Goal: Transaction & Acquisition: Purchase product/service

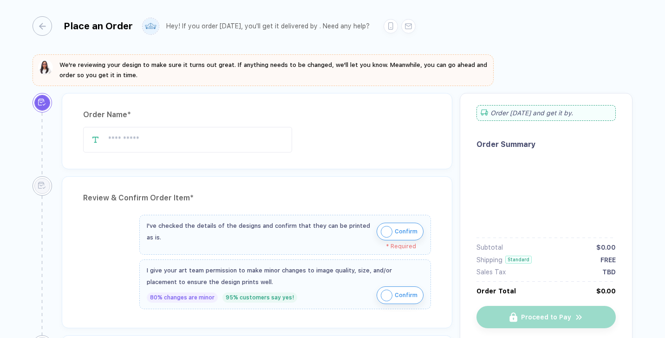
type input "**********"
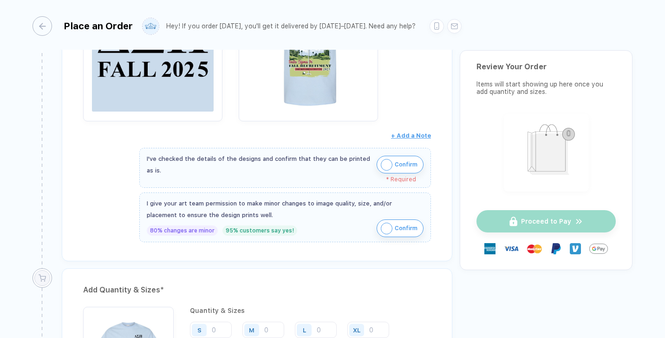
scroll to position [274, 0]
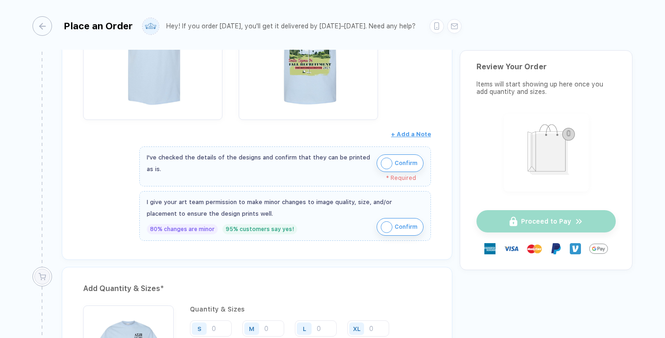
click at [388, 160] on img "button" at bounding box center [387, 163] width 12 height 12
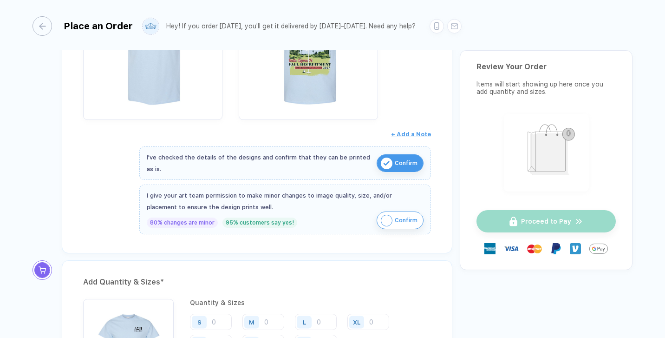
click at [384, 220] on img "button" at bounding box center [387, 221] width 12 height 12
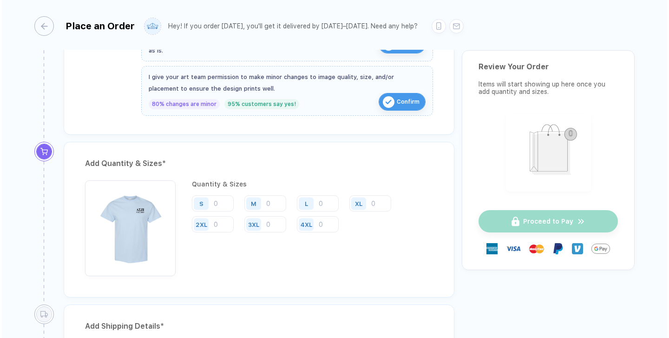
scroll to position [417, 0]
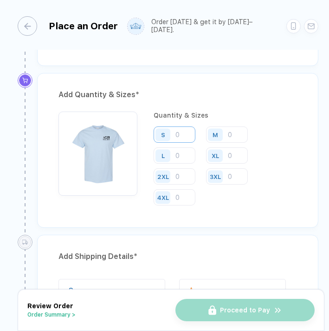
click at [181, 137] on input "number" at bounding box center [175, 134] width 42 height 16
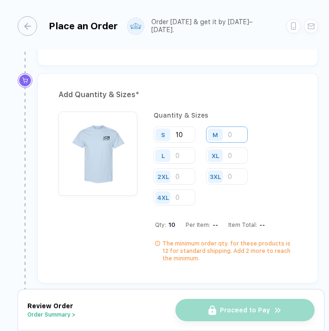
type input "10"
click at [241, 130] on input "number" at bounding box center [227, 134] width 42 height 16
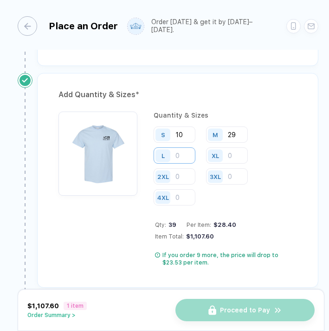
type input "29"
click at [182, 150] on input "number" at bounding box center [175, 155] width 42 height 16
type input "36"
click at [237, 156] on input "number" at bounding box center [227, 155] width 42 height 16
type input "9"
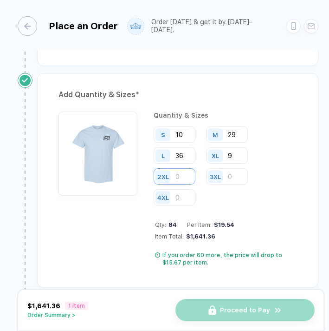
click at [181, 172] on input "number" at bounding box center [175, 176] width 42 height 16
click at [180, 170] on input "number" at bounding box center [175, 176] width 42 height 16
type input "9"
type input "1"
click at [237, 173] on input "number" at bounding box center [227, 176] width 42 height 16
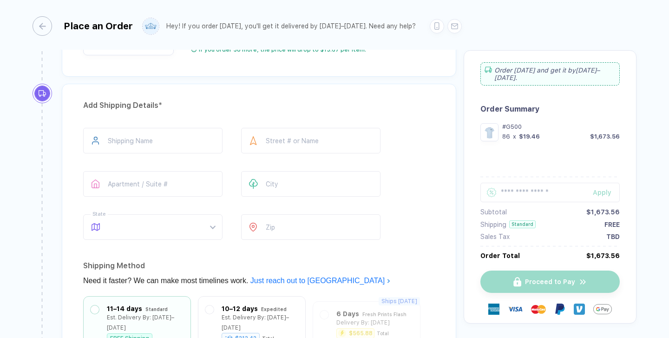
scroll to position [633, 0]
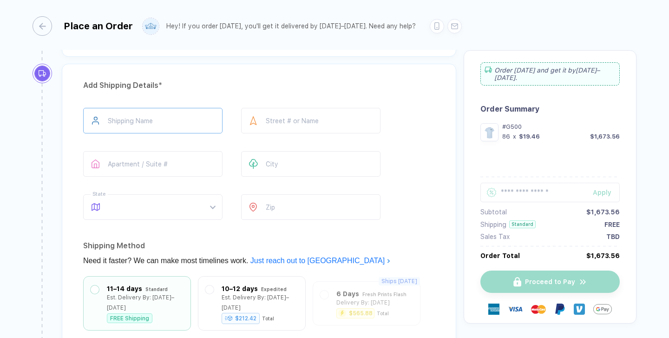
type input "1"
click at [163, 121] on input "text" at bounding box center [152, 121] width 139 height 26
type input "**********"
type input "*******"
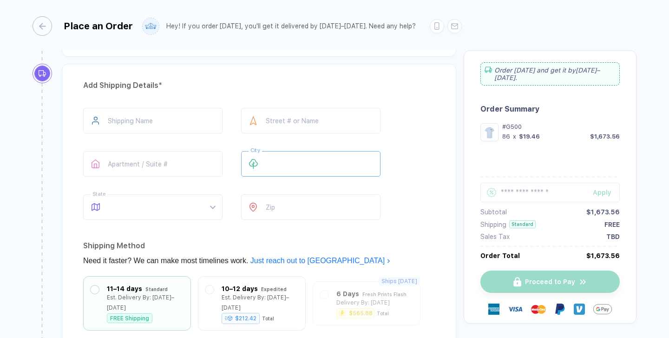
type input "******"
type input "********"
click at [297, 216] on input "number" at bounding box center [310, 207] width 139 height 26
type input "*****"
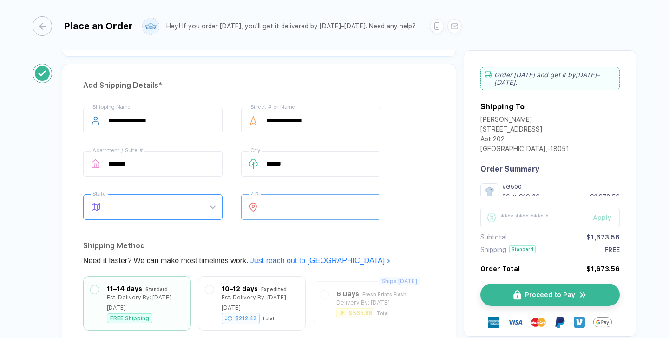
click at [183, 216] on span at bounding box center [161, 207] width 107 height 25
type input "**"
click at [246, 230] on div "**********" at bounding box center [259, 249] width 394 height 370
click at [182, 210] on span at bounding box center [161, 207] width 107 height 25
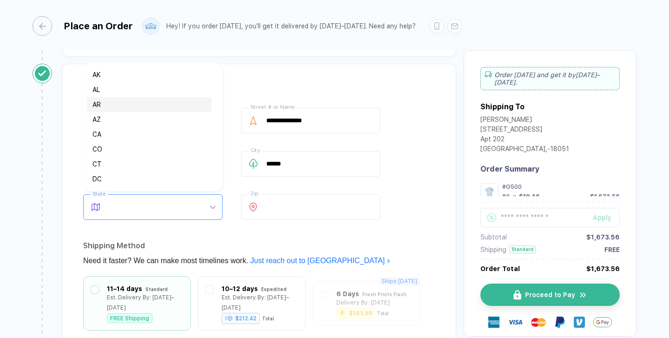
type input "*"
click at [106, 122] on div "DE" at bounding box center [148, 119] width 113 height 10
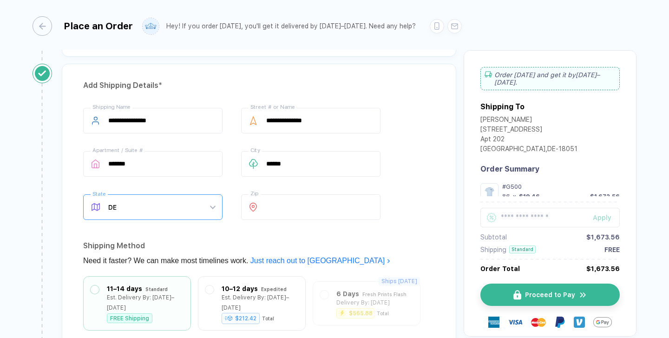
scroll to position [15, 0]
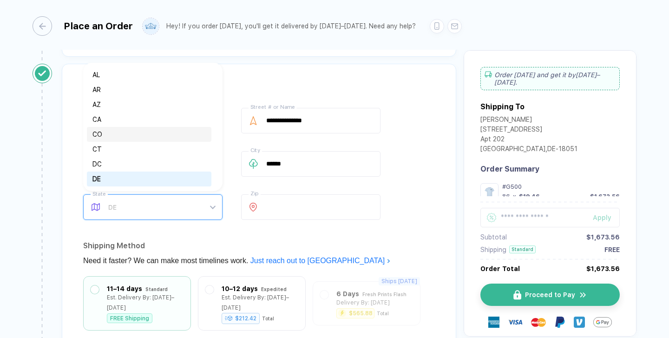
click at [57, 208] on div "**********" at bounding box center [259, 252] width 409 height 377
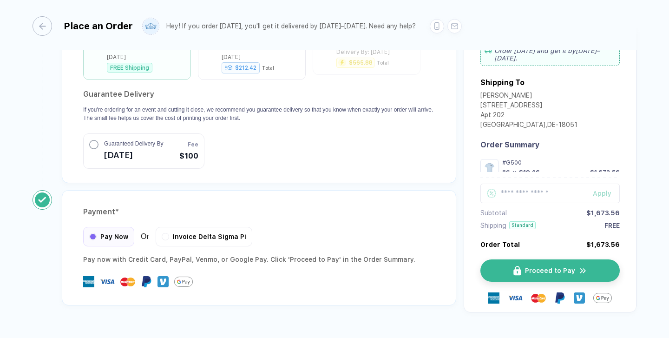
scroll to position [896, 0]
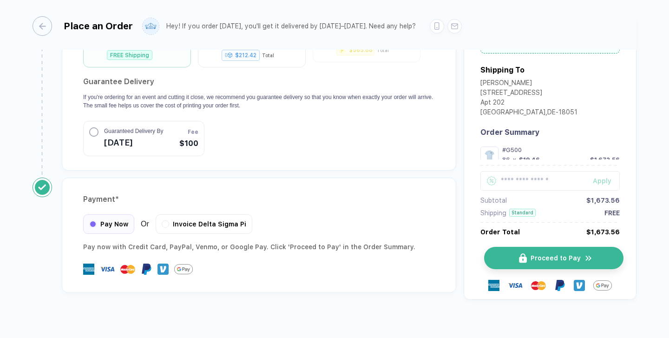
click at [534, 254] on span "Proceed to Pay" at bounding box center [555, 257] width 50 height 7
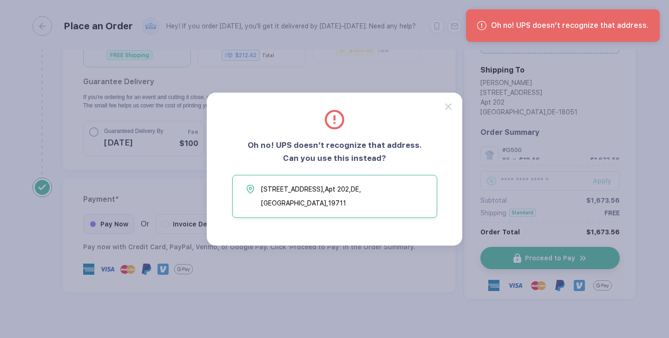
click at [365, 197] on span "171 S Chapel St , Apt 202, DE , Newark , 19711" at bounding box center [346, 196] width 171 height 28
type input "*****"
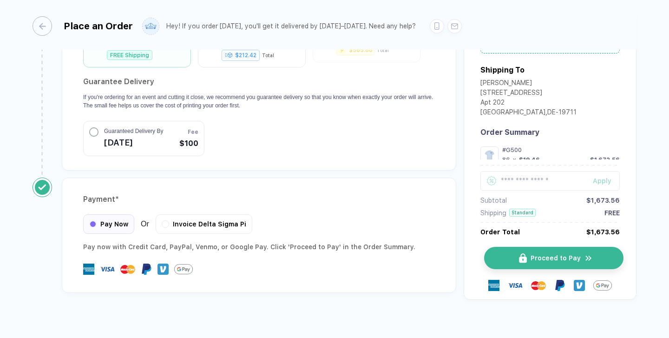
click at [520, 253] on img "button" at bounding box center [523, 258] width 8 height 10
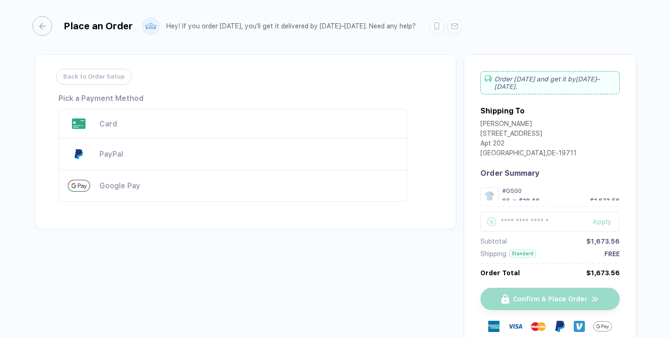
click at [255, 127] on div "Card" at bounding box center [248, 123] width 298 height 9
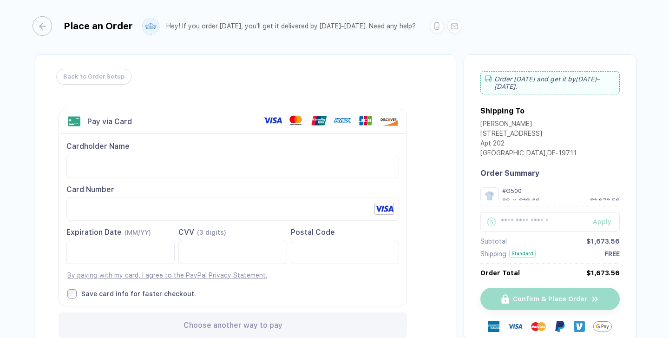
click at [49, 233] on div "Back to Order Setup Visa MasterCard Union Pay American Express JCB Discover Din…" at bounding box center [245, 205] width 421 height 302
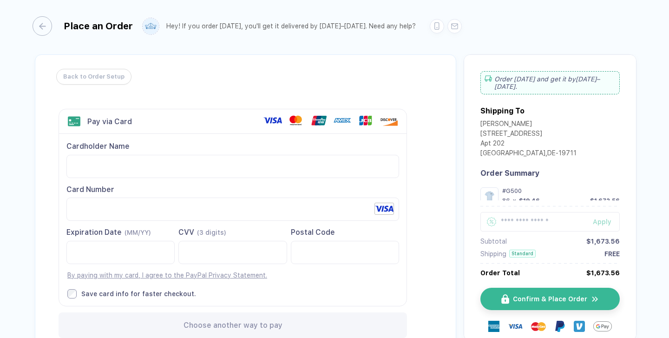
scroll to position [76, 0]
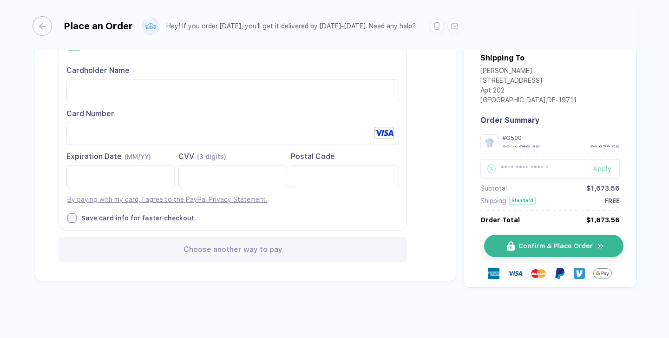
click at [521, 241] on button "Confirm & Place Order" at bounding box center [553, 246] width 139 height 22
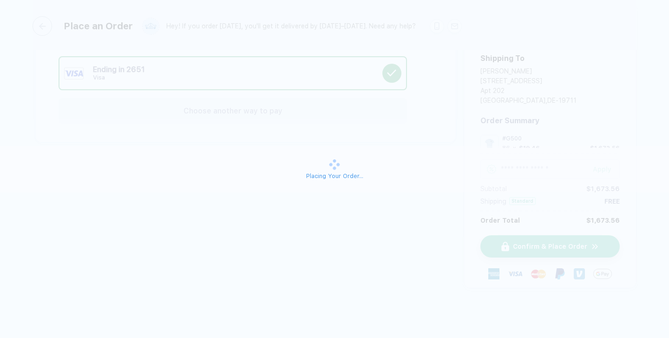
scroll to position [52, 0]
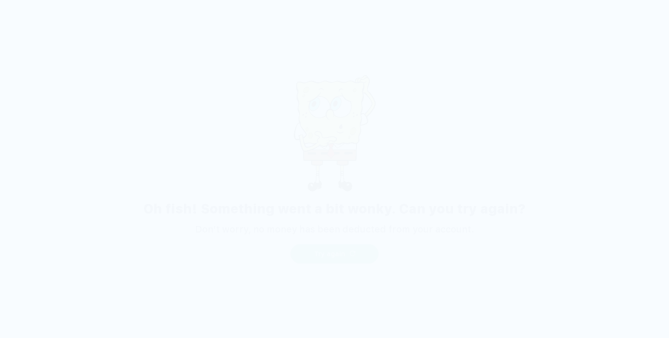
click at [332, 256] on span "Try again" at bounding box center [329, 253] width 31 height 7
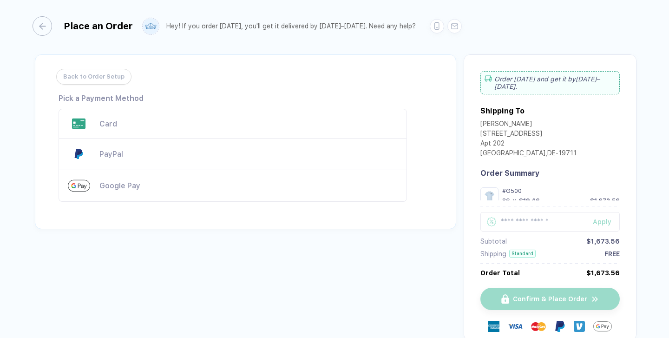
click at [168, 123] on div "Card" at bounding box center [248, 123] width 298 height 9
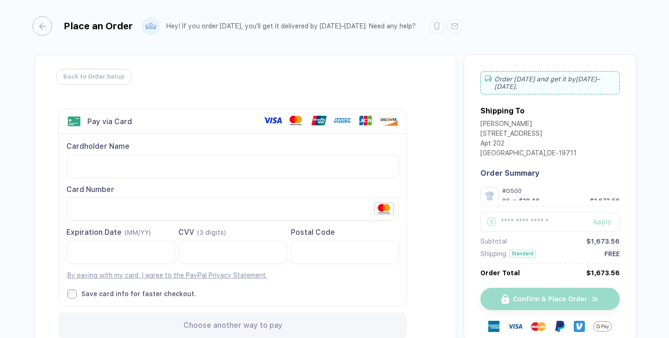
click at [298, 256] on div at bounding box center [345, 252] width 108 height 23
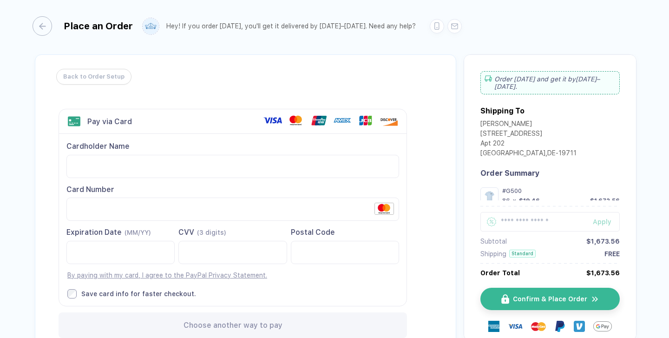
click at [301, 280] on div "Cardholder Name Card Number Please fill out a card number. Expiration Date (MM/…" at bounding box center [232, 219] width 347 height 171
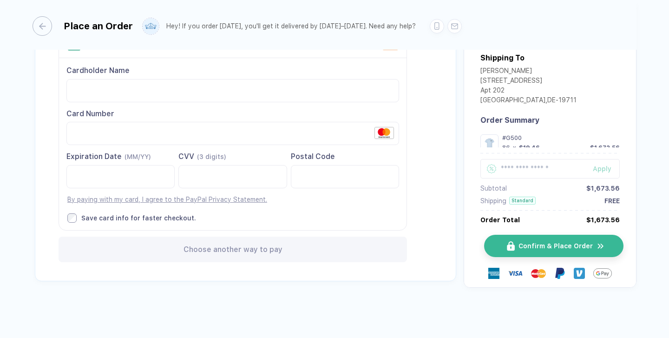
click at [507, 245] on img "button" at bounding box center [511, 246] width 8 height 10
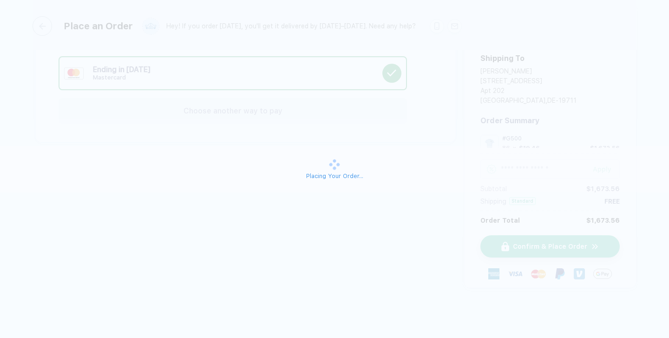
scroll to position [52, 0]
